Goal: Book appointment/travel/reservation

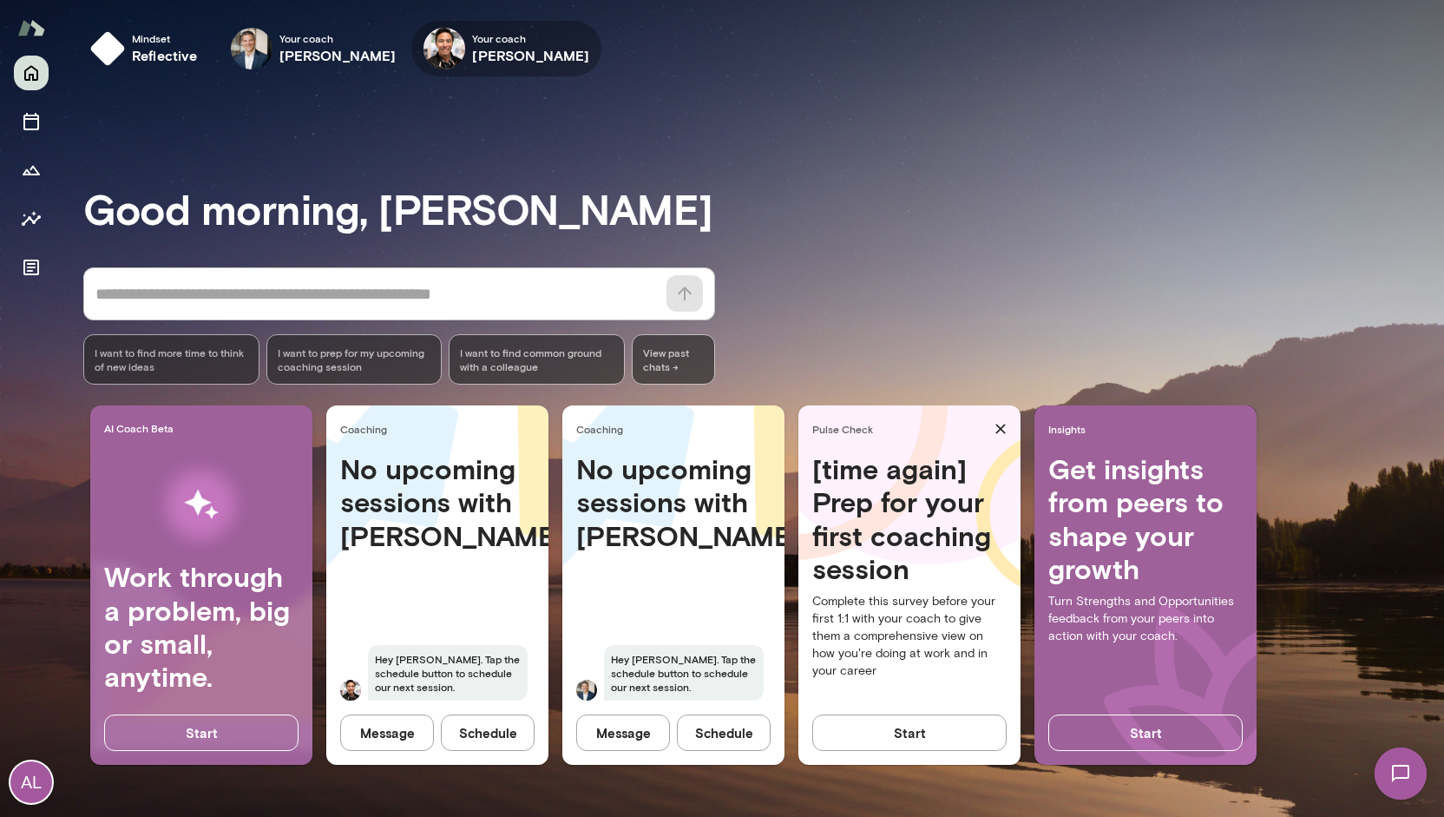
click at [452, 39] on div "Your coach [PERSON_NAME]" at bounding box center [506, 49] width 190 height 56
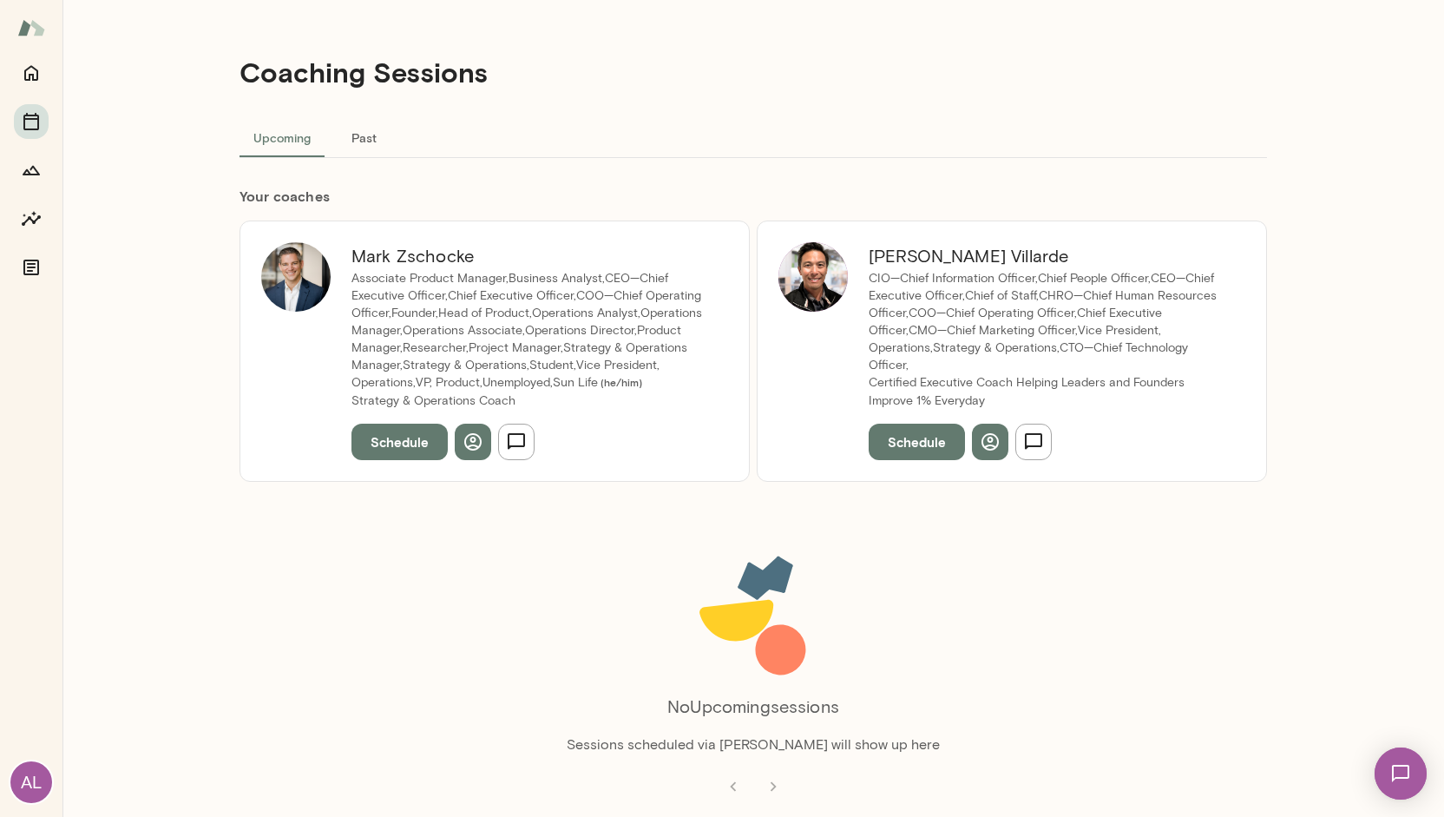
click at [934, 431] on button "Schedule" at bounding box center [917, 442] width 96 height 36
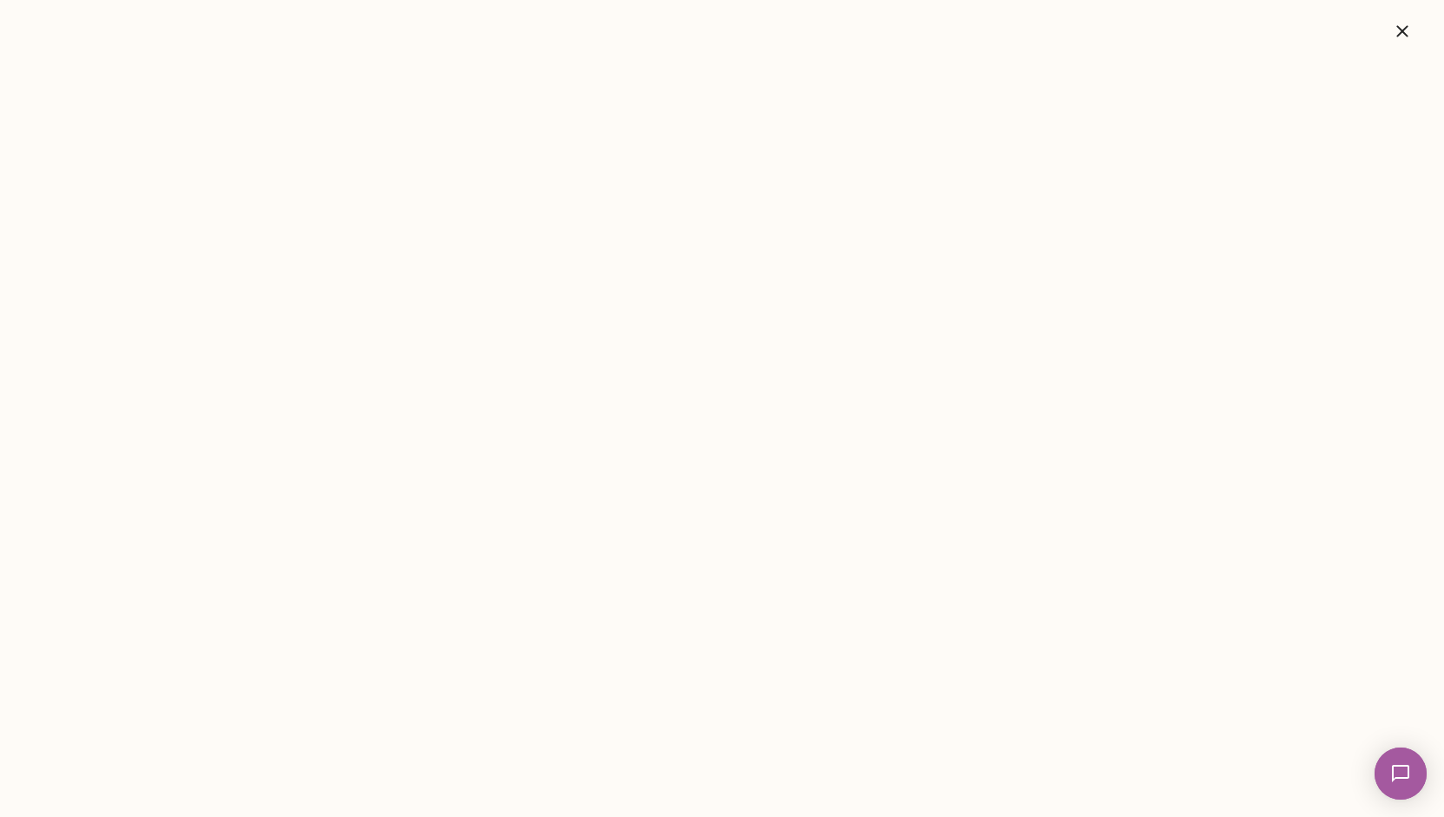
click at [1396, 33] on icon "button" at bounding box center [1402, 31] width 21 height 21
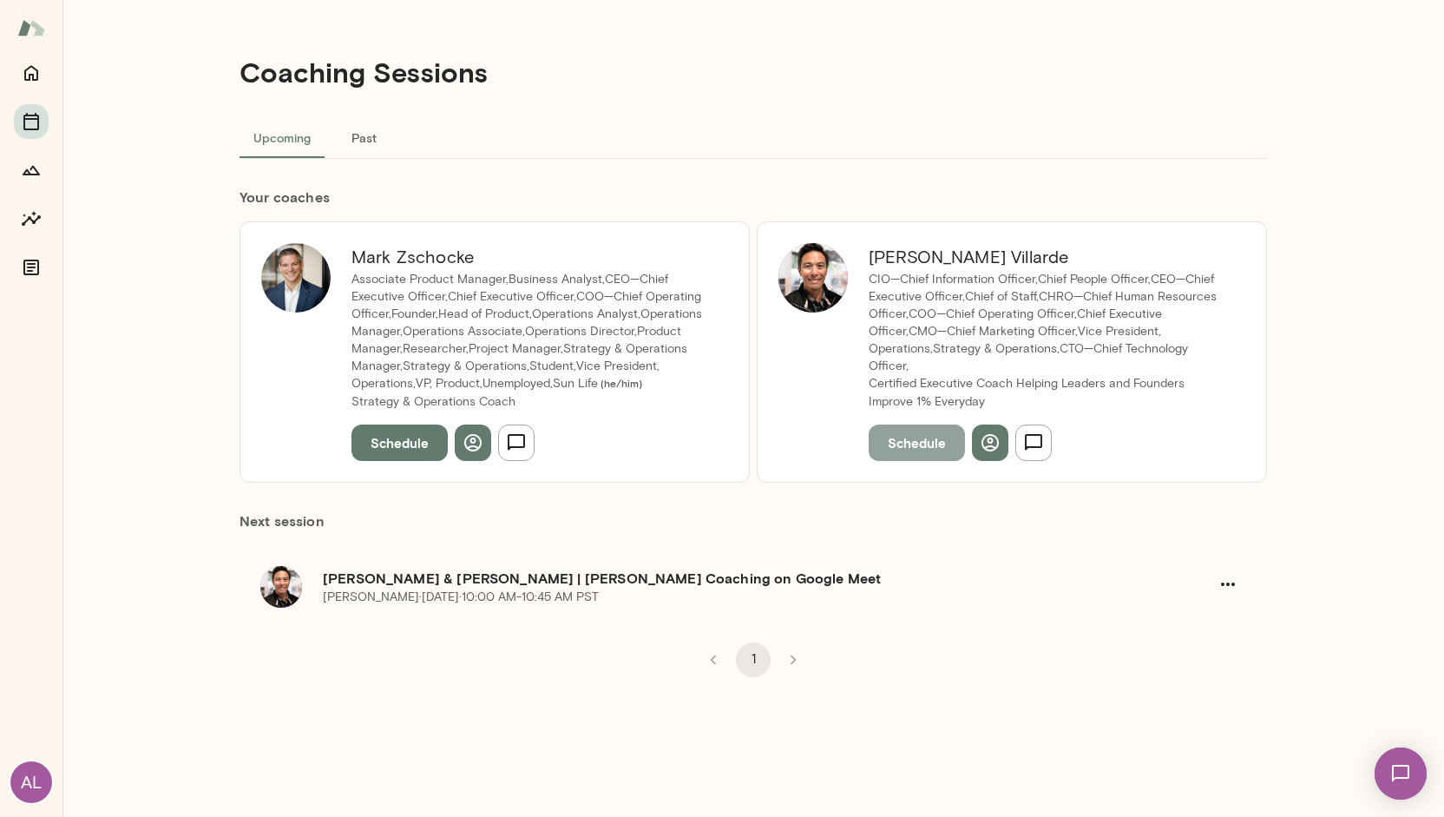
click at [932, 459] on button "Schedule" at bounding box center [917, 442] width 96 height 36
